Goal: Communication & Community: Answer question/provide support

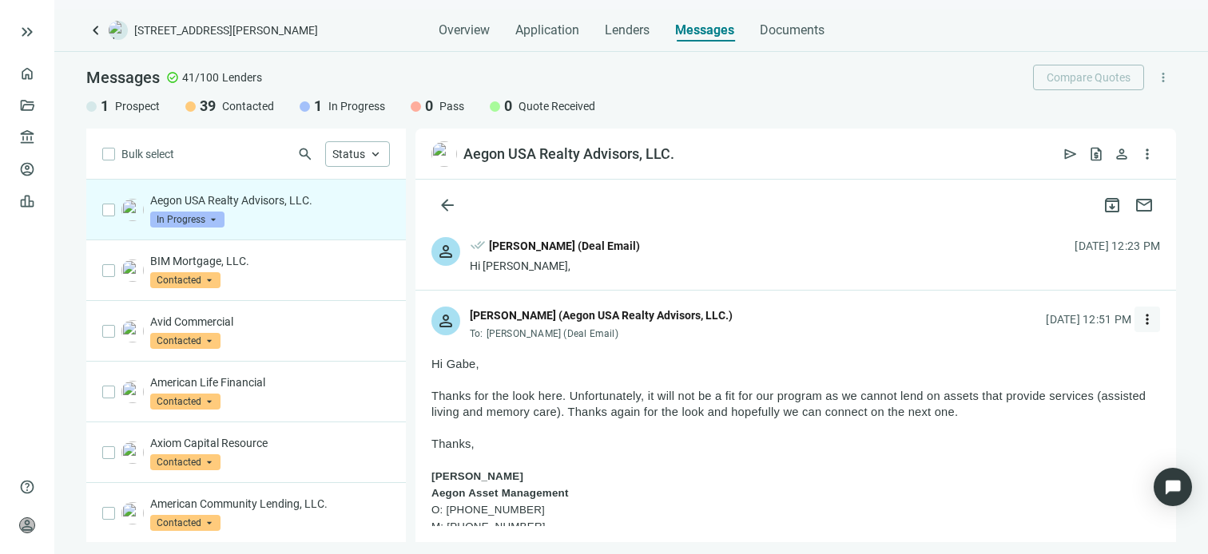
click at [1139, 315] on span "more_vert" at bounding box center [1147, 319] width 16 height 16
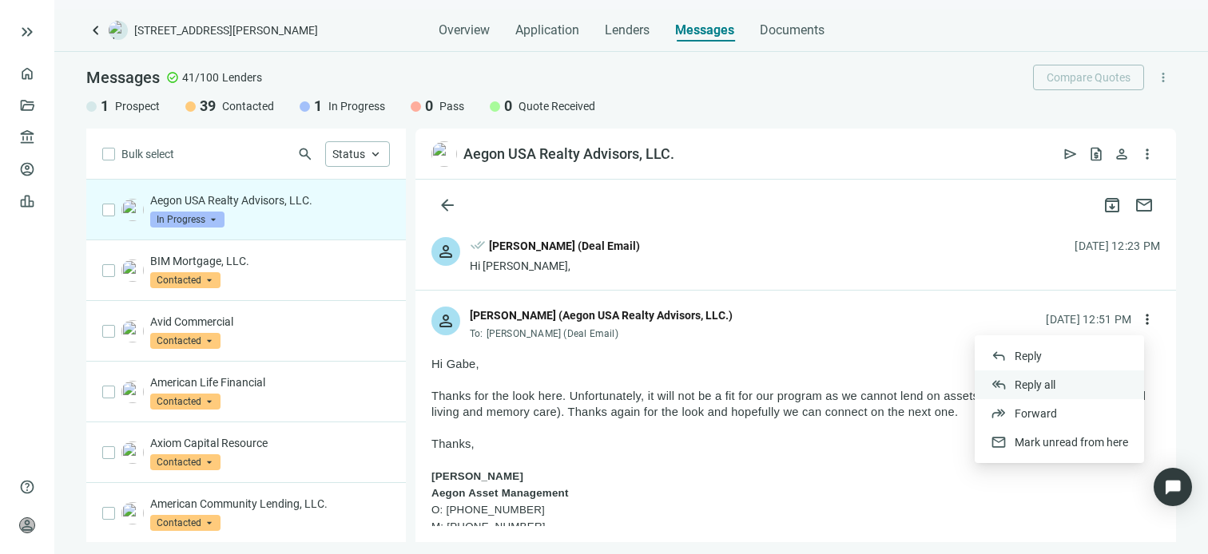
click at [1043, 384] on span "Reply all" at bounding box center [1034, 385] width 41 height 13
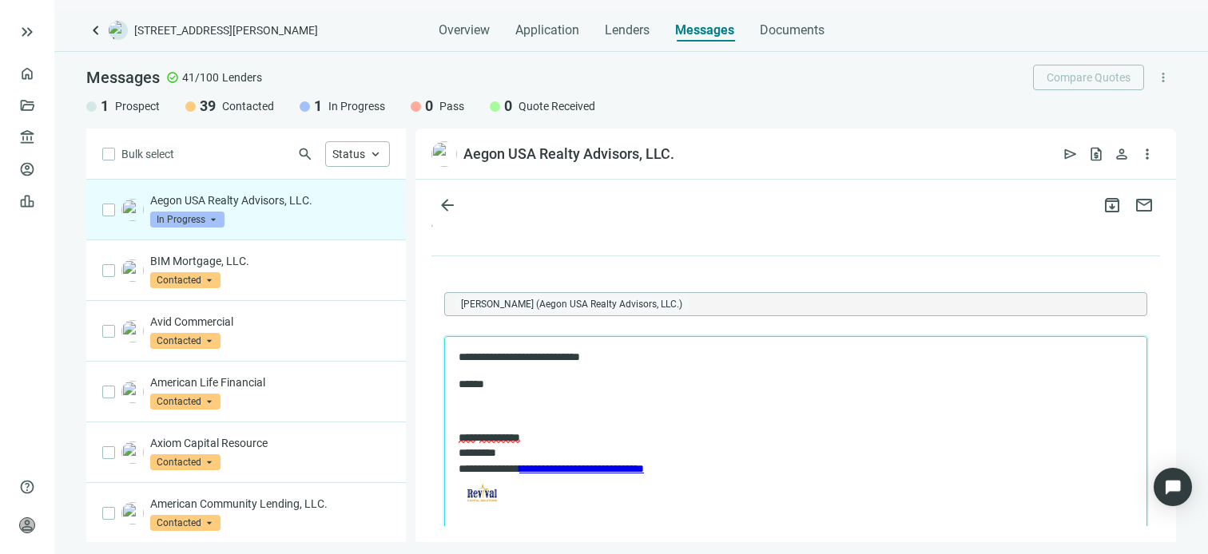
scroll to position [2148, 0]
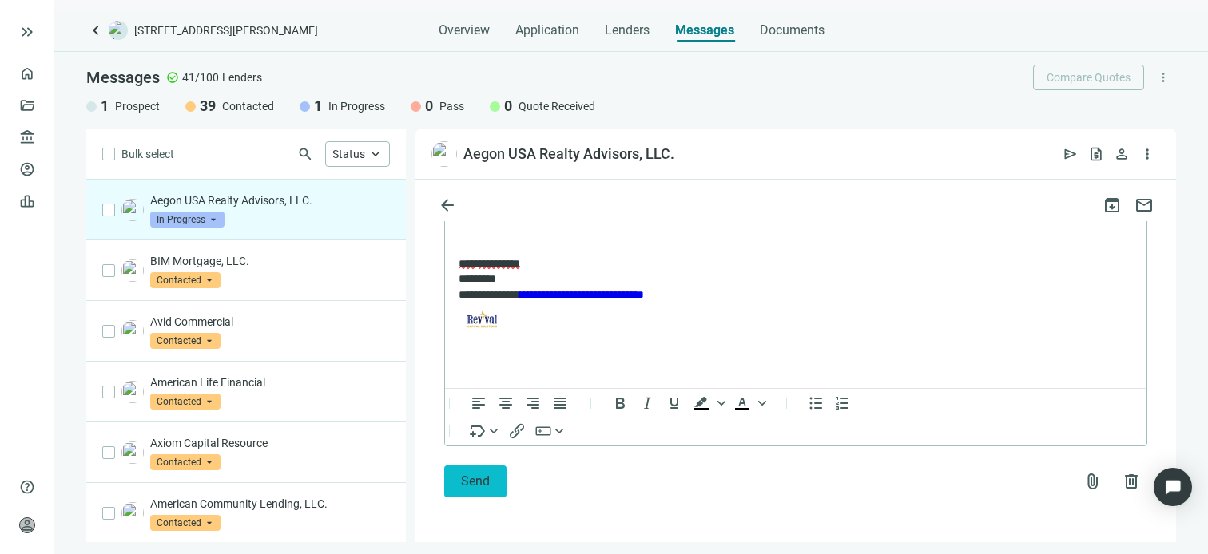
click at [473, 483] on span "Send" at bounding box center [475, 481] width 29 height 15
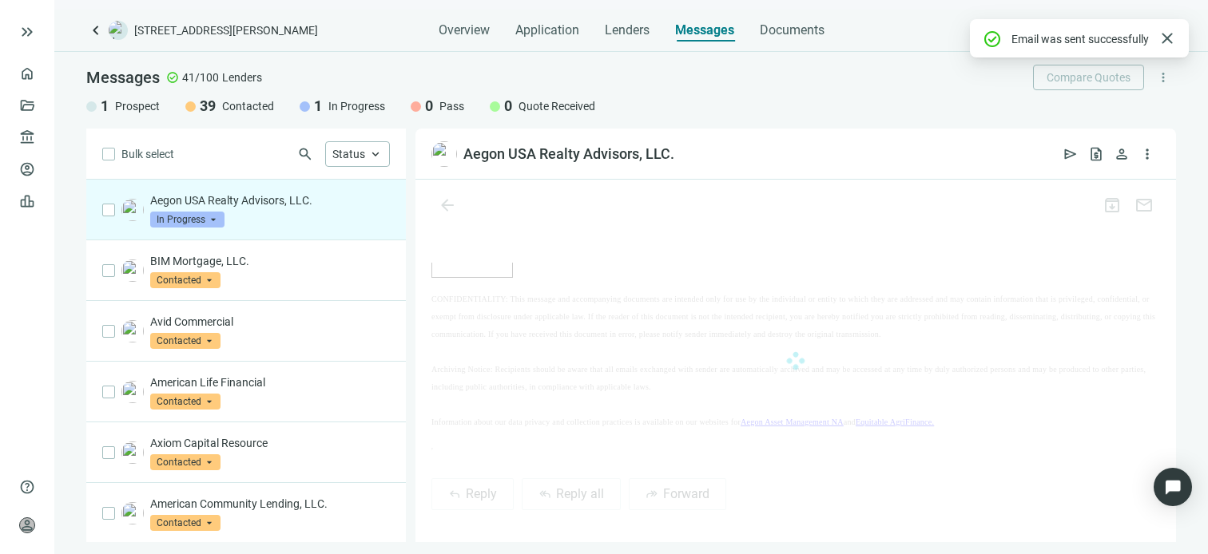
scroll to position [2123, 0]
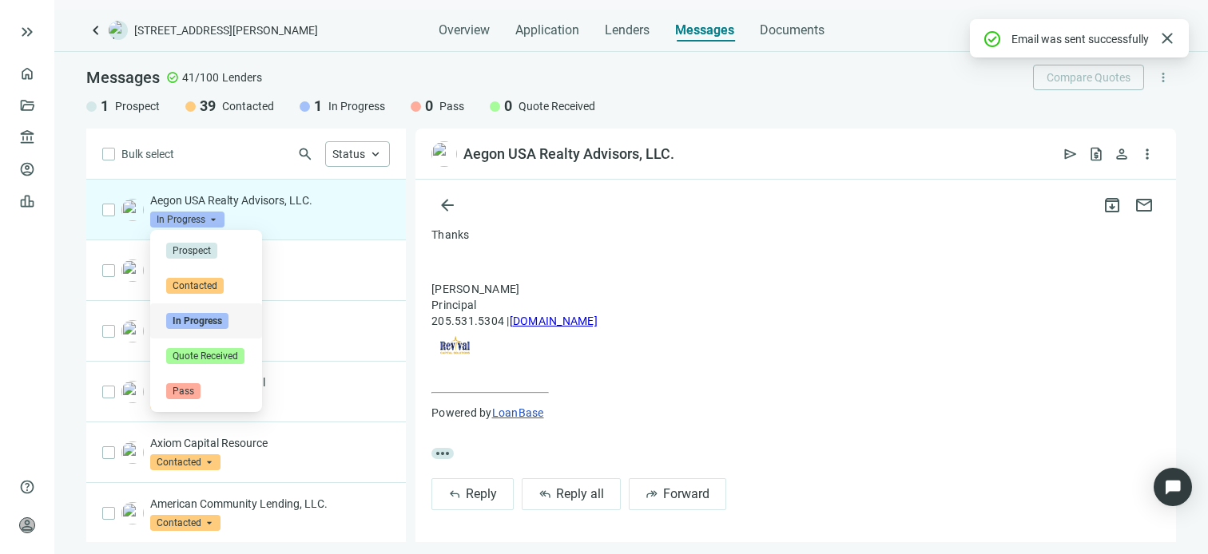
click at [208, 221] on span "In Progress" at bounding box center [187, 220] width 74 height 16
click at [192, 390] on span "Pass" at bounding box center [183, 391] width 34 height 16
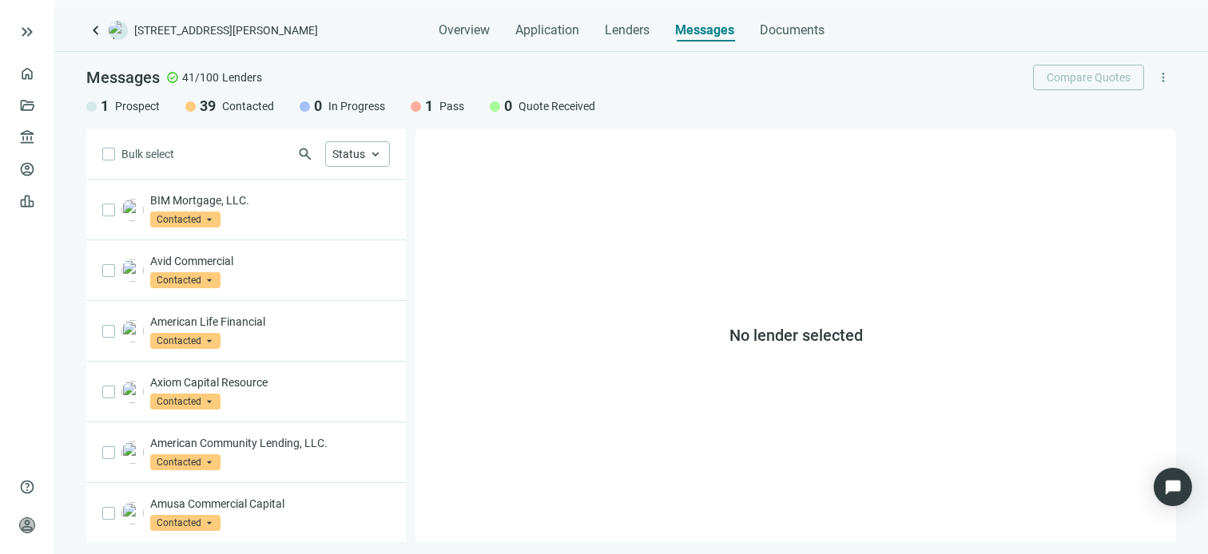
click at [1044, 27] on div "Overview Application Lenders Messages Documents" at bounding box center [630, 26] width 1089 height 32
click at [134, 105] on span "Prospect" at bounding box center [137, 106] width 45 height 16
click at [101, 107] on span "1" at bounding box center [105, 106] width 8 height 19
